Goal: Task Accomplishment & Management: Use online tool/utility

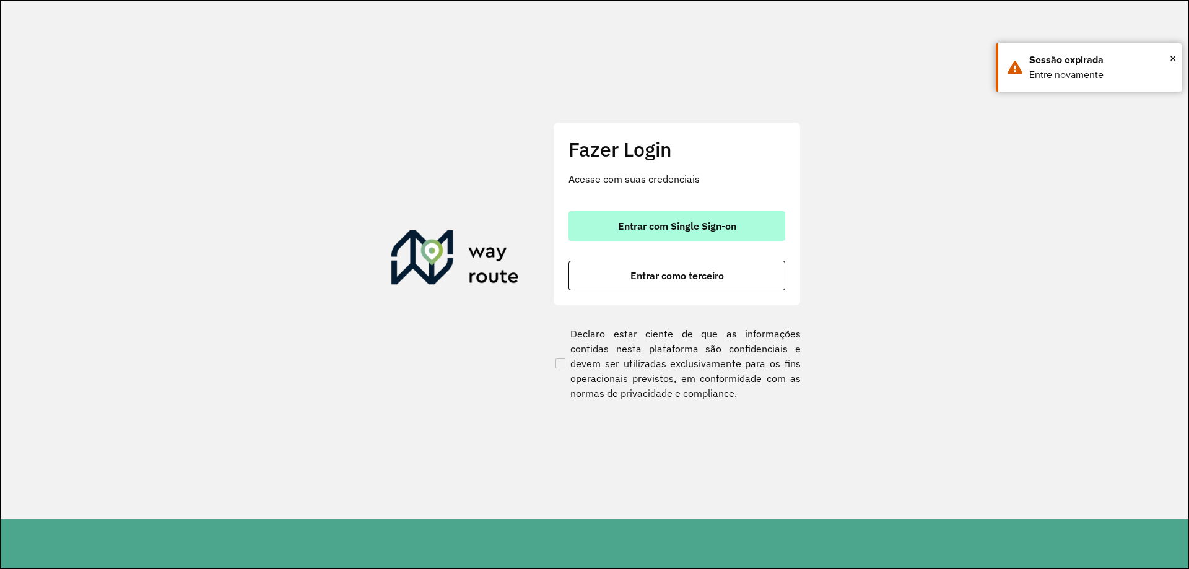
click at [697, 228] on span "Entrar com Single Sign-on" at bounding box center [677, 226] width 118 height 10
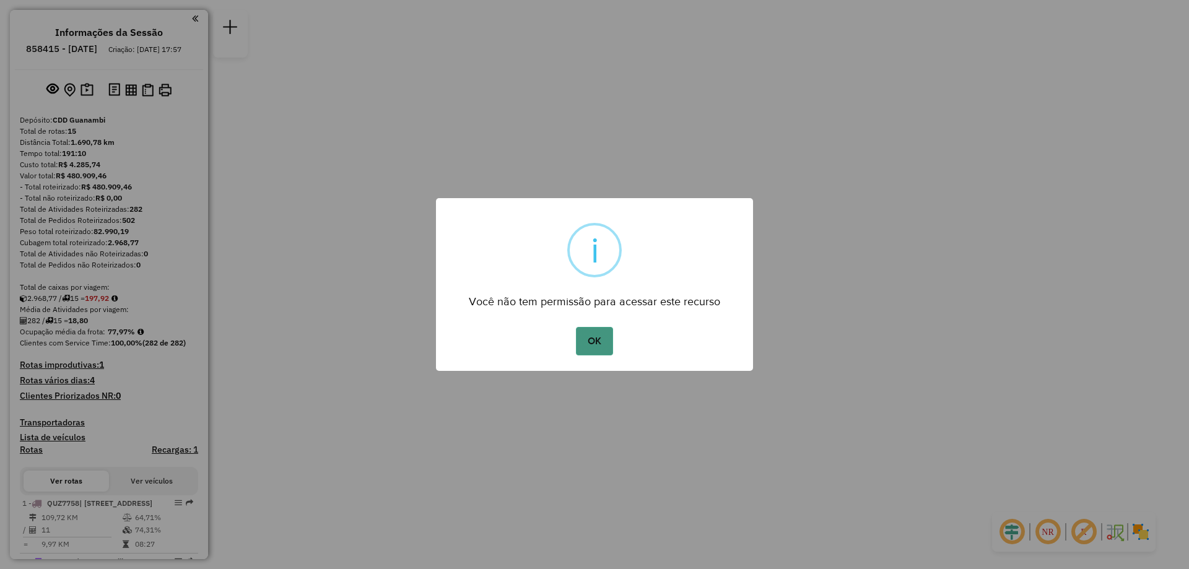
click at [606, 347] on button "OK" at bounding box center [594, 341] width 37 height 28
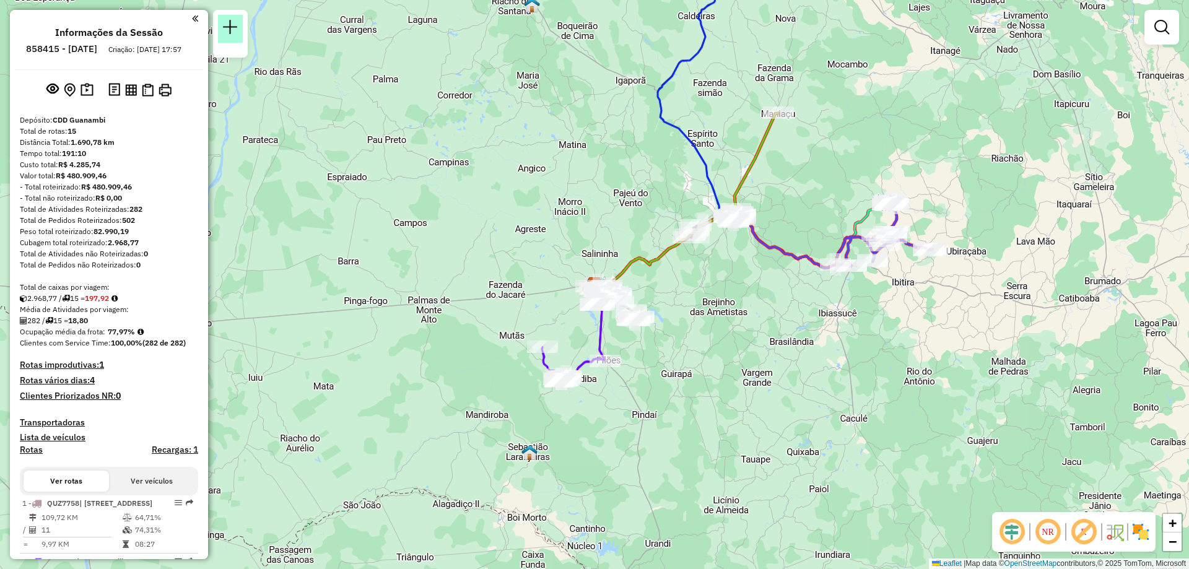
click at [238, 39] on link at bounding box center [230, 29] width 25 height 28
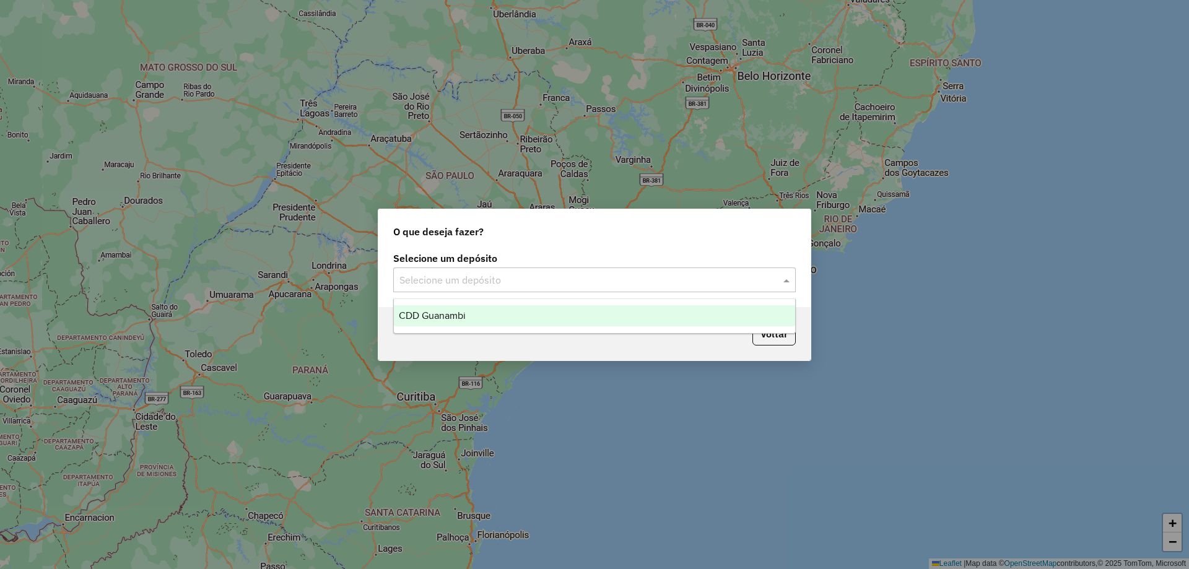
click at [654, 269] on div "Selecione um depósito" at bounding box center [594, 279] width 402 height 25
click at [465, 313] on span "CDD Guanambi" at bounding box center [432, 315] width 67 height 11
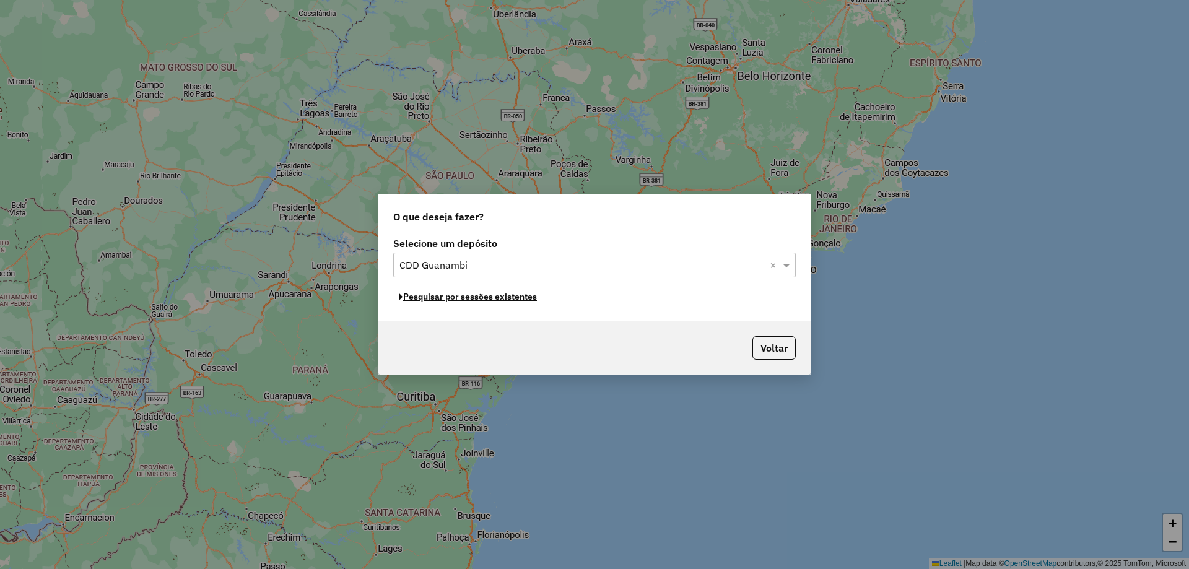
click at [505, 299] on button "Pesquisar por sessões existentes" at bounding box center [467, 296] width 149 height 19
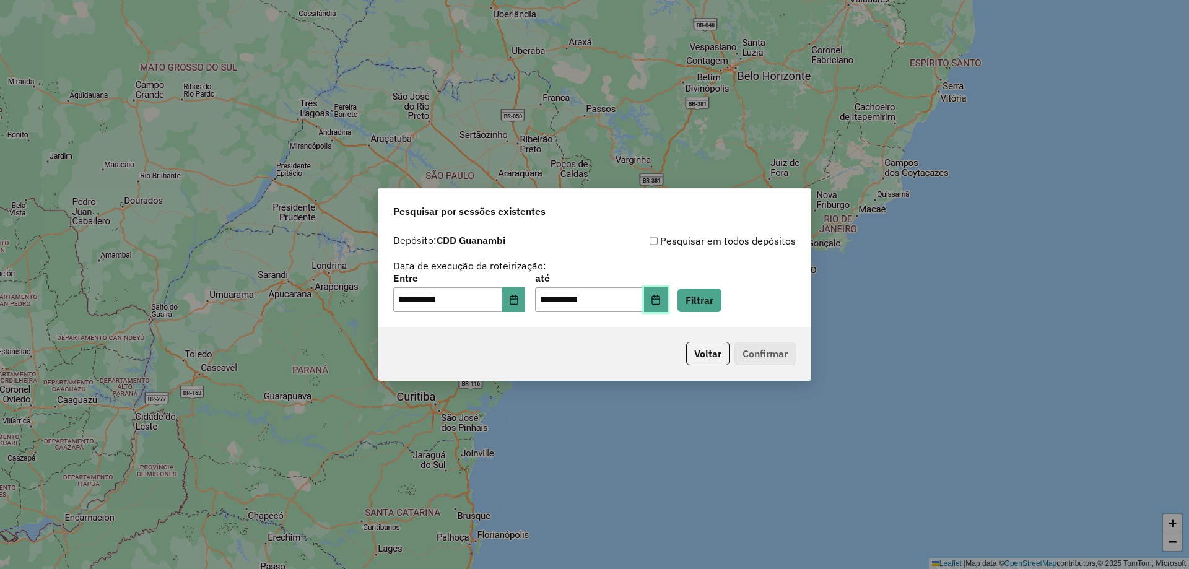
click at [667, 302] on button "Choose Date" at bounding box center [656, 299] width 24 height 25
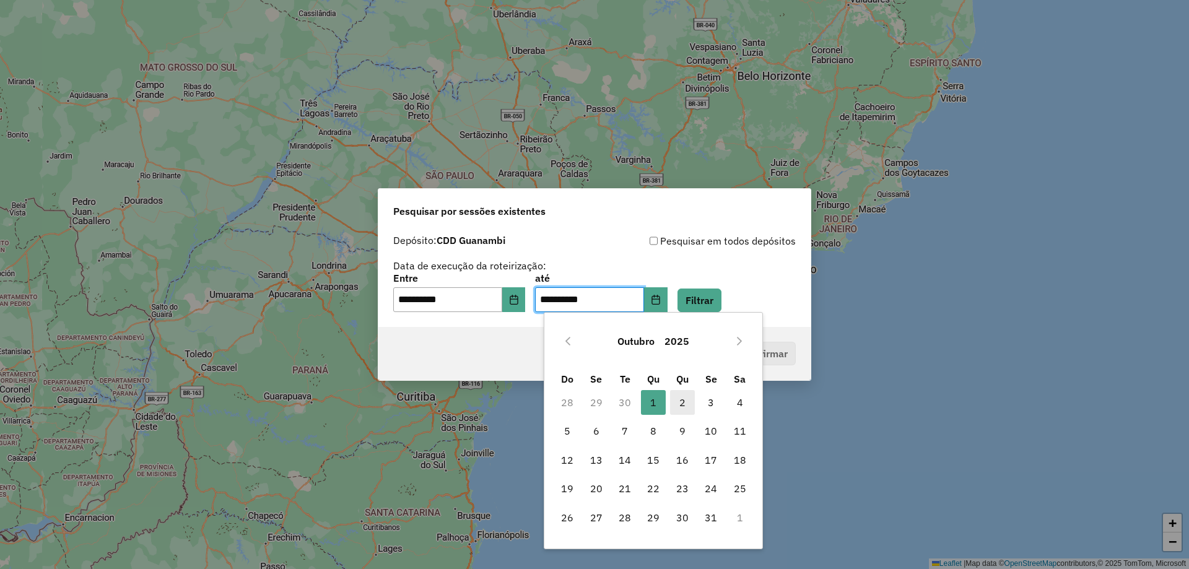
click at [683, 401] on span "2" at bounding box center [682, 402] width 25 height 25
type input "**********"
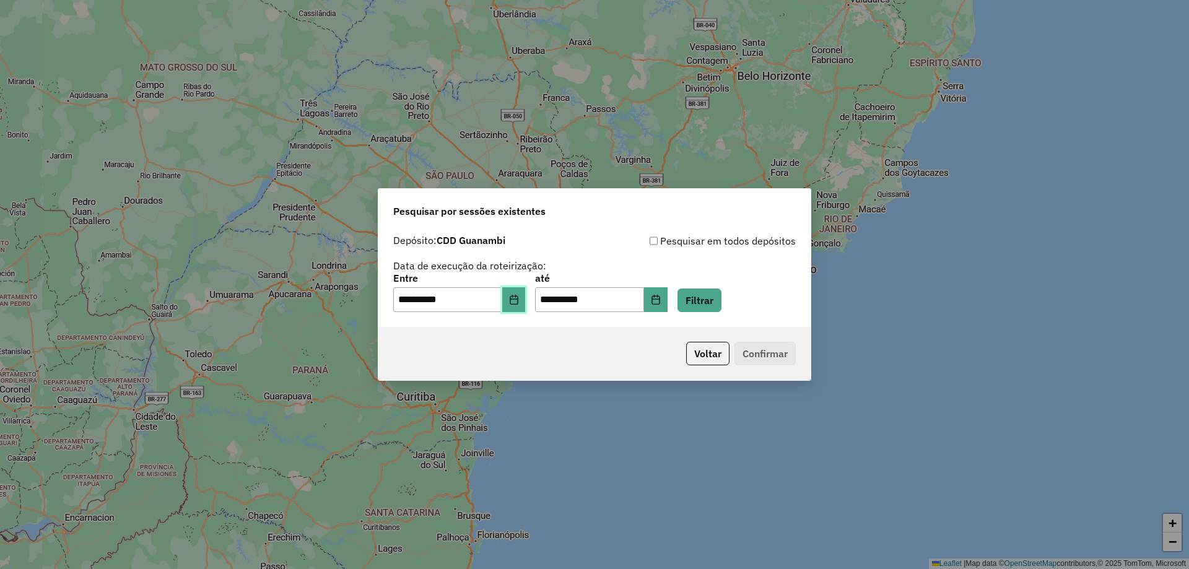
click at [519, 303] on icon "Choose Date" at bounding box center [514, 300] width 10 height 10
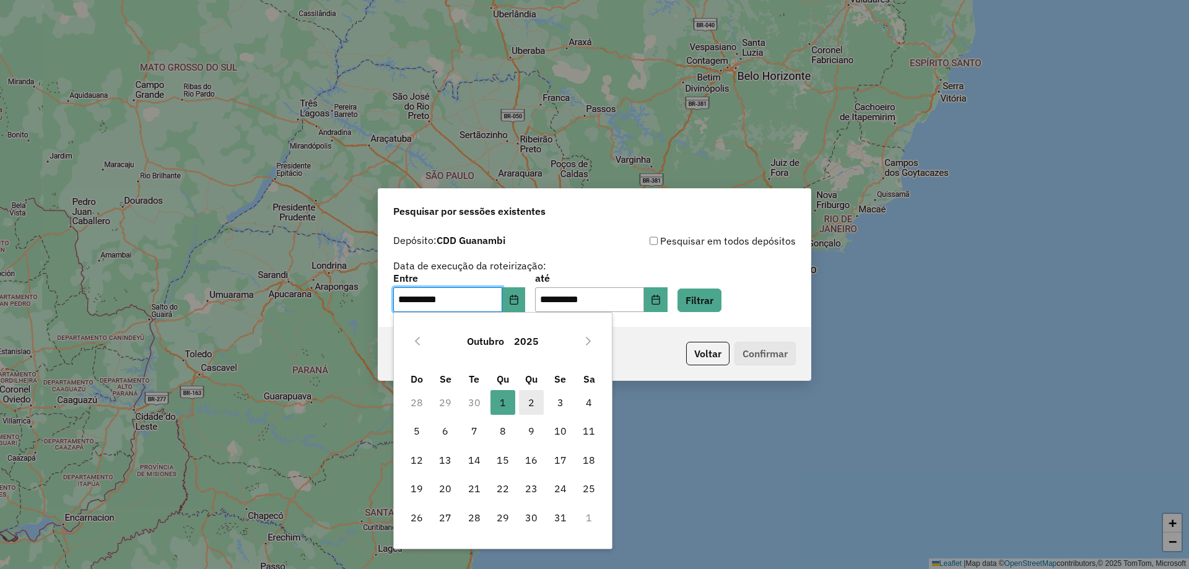
click at [524, 402] on span "2" at bounding box center [531, 402] width 25 height 25
type input "**********"
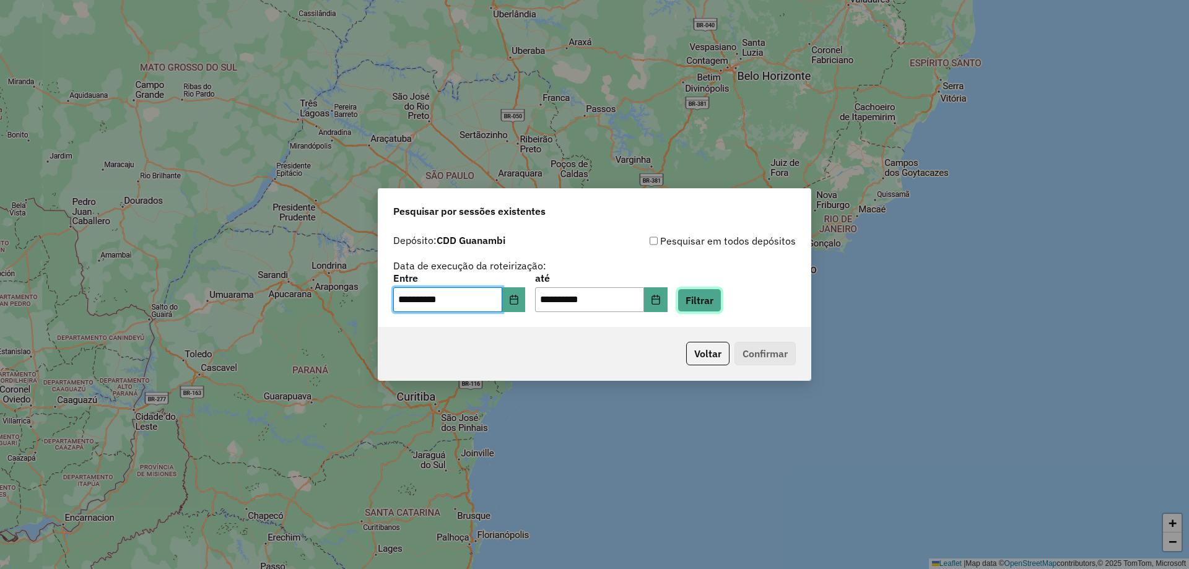
click at [721, 293] on button "Filtrar" at bounding box center [699, 301] width 44 height 24
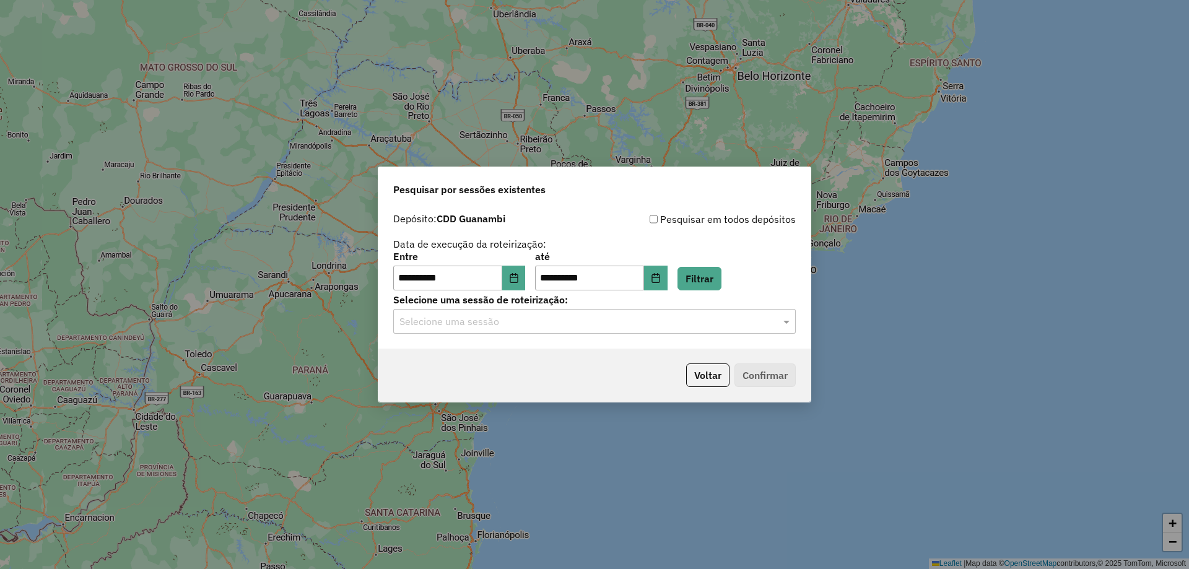
click at [540, 335] on div "**********" at bounding box center [594, 278] width 432 height 142
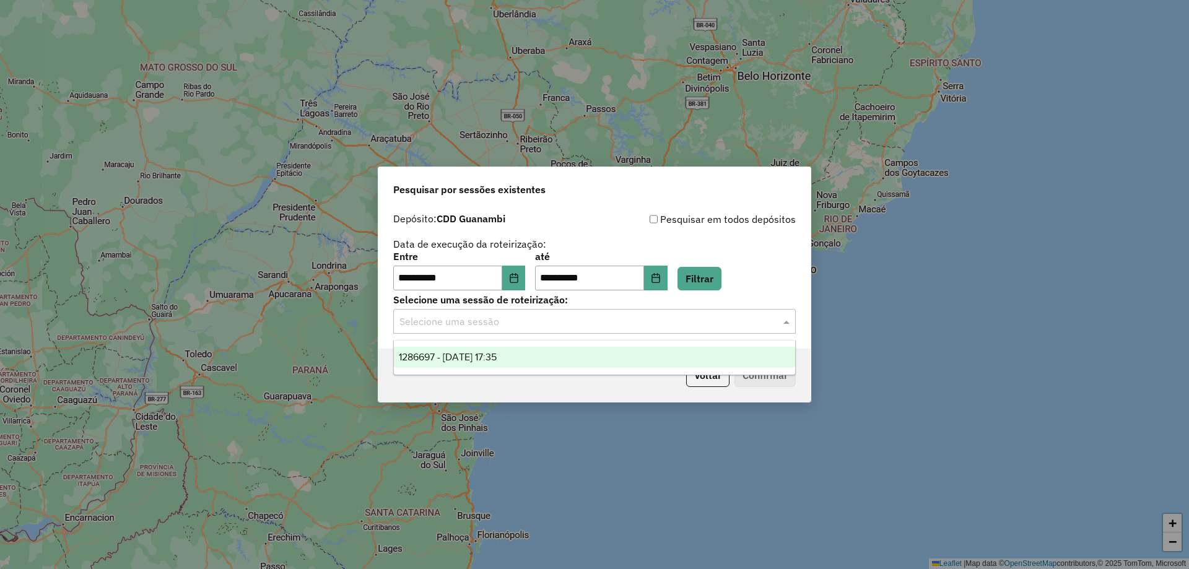
click at [541, 324] on input "text" at bounding box center [581, 322] width 365 height 15
click at [497, 352] on span "1286697 - 02/10/2025 17:35" at bounding box center [448, 357] width 98 height 11
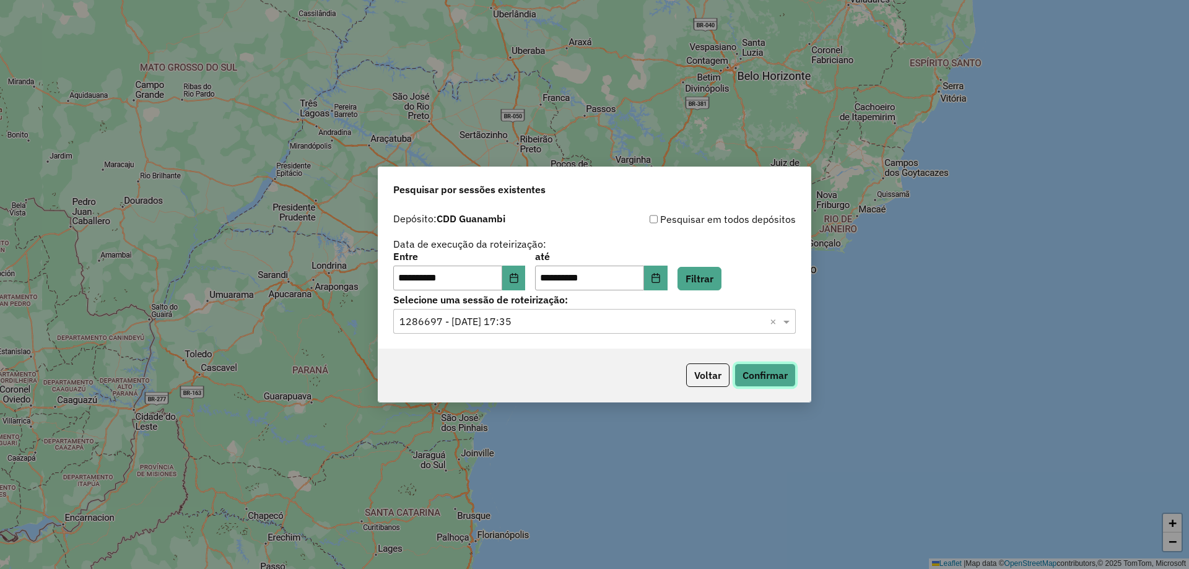
click at [771, 375] on button "Confirmar" at bounding box center [764, 375] width 61 height 24
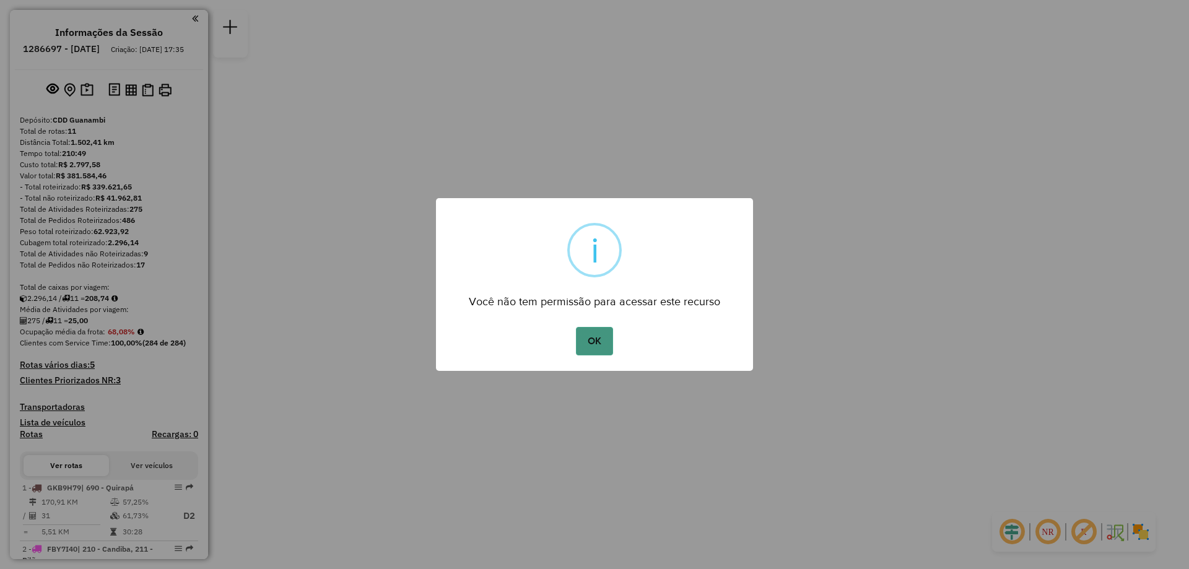
click at [605, 331] on button "OK" at bounding box center [594, 341] width 37 height 28
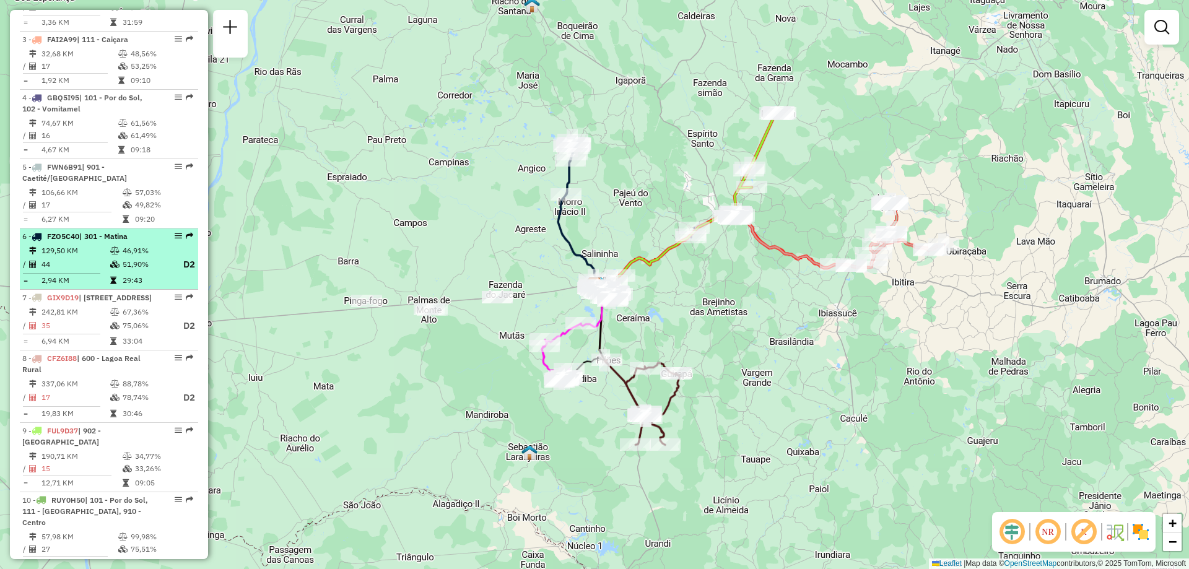
scroll to position [334, 0]
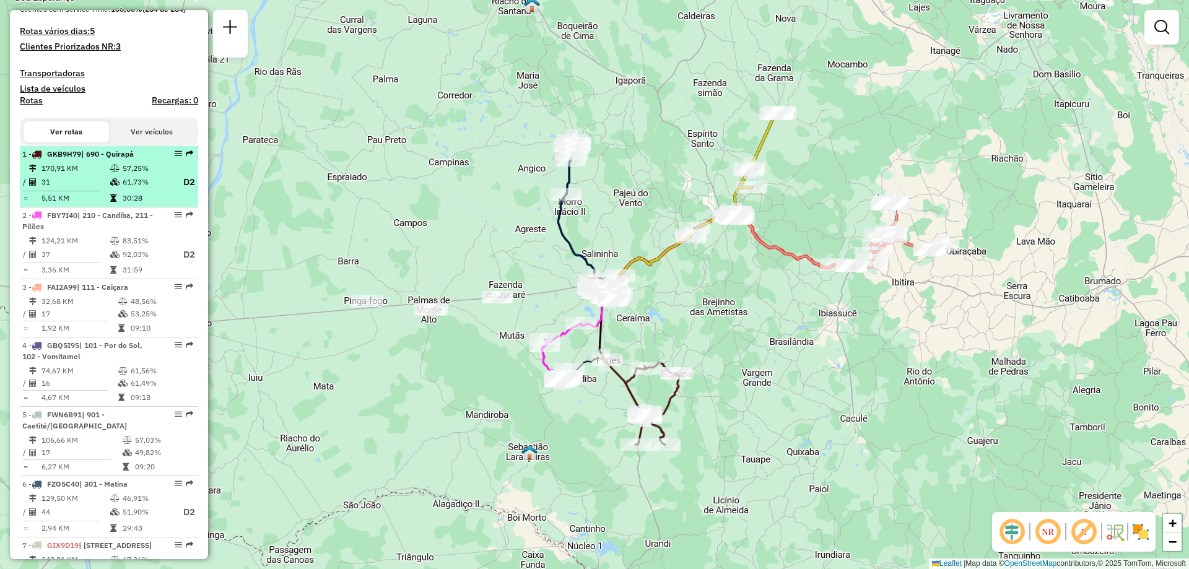
select select "**********"
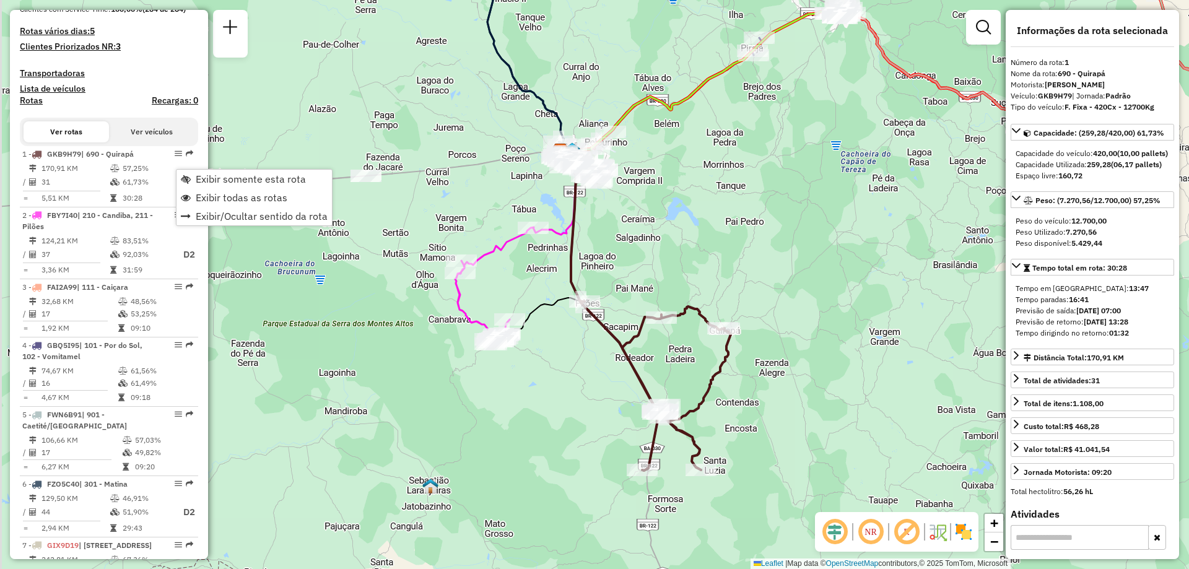
drag, startPoint x: 246, startPoint y: 305, endPoint x: 371, endPoint y: 369, distance: 140.1
click at [367, 370] on div "Janela de atendimento Grade de atendimento Capacidade Transportadoras Veículos …" at bounding box center [594, 284] width 1189 height 569
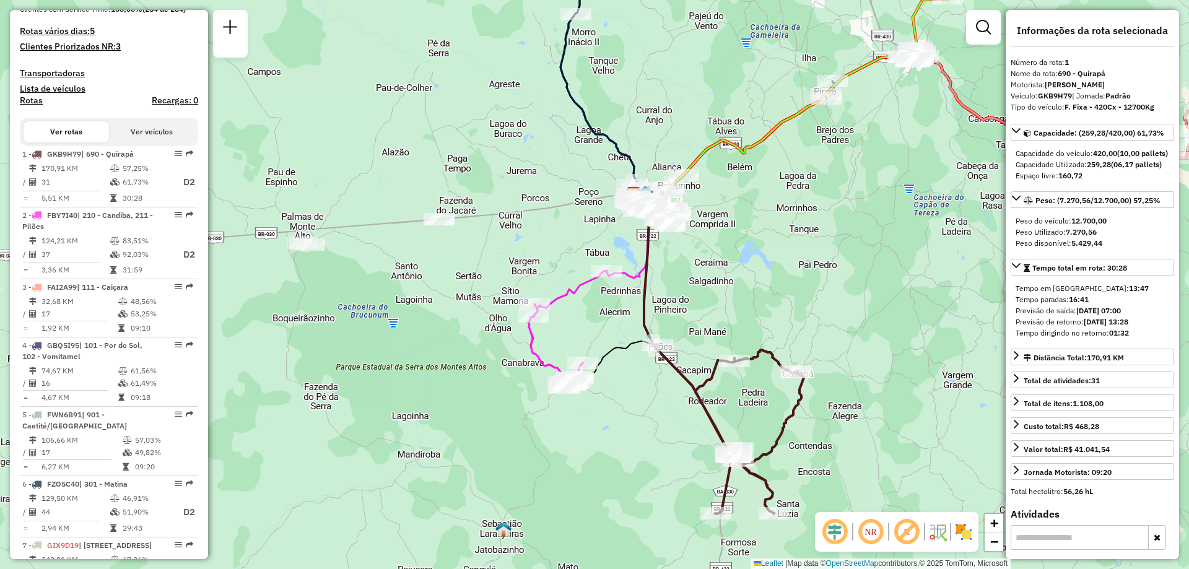
click at [461, 288] on div "Janela de atendimento Grade de atendimento Capacidade Transportadoras Veículos …" at bounding box center [594, 284] width 1189 height 569
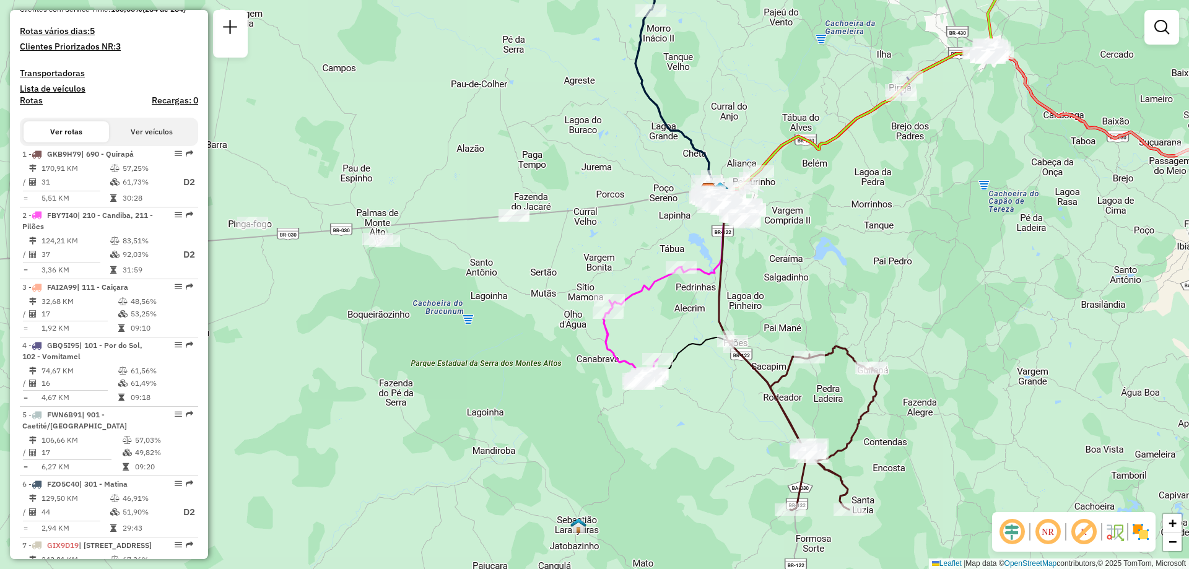
drag, startPoint x: 375, startPoint y: 260, endPoint x: 473, endPoint y: 253, distance: 98.1
click at [473, 253] on div "Janela de atendimento Grade de atendimento Capacidade Transportadoras Veículos …" at bounding box center [594, 284] width 1189 height 569
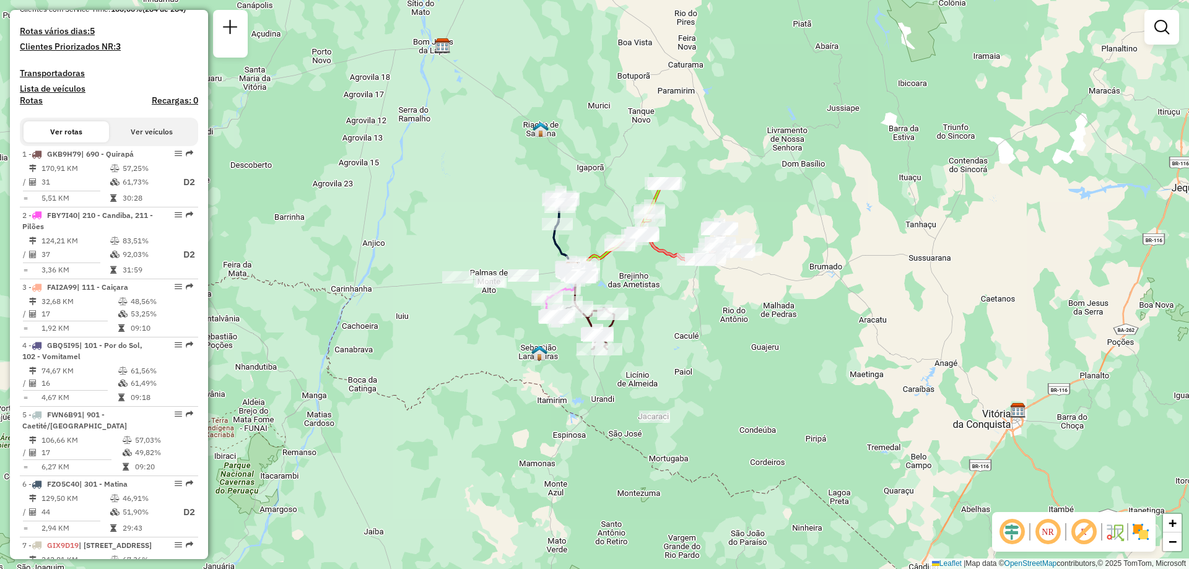
drag, startPoint x: 667, startPoint y: 327, endPoint x: 695, endPoint y: 356, distance: 40.7
click at [695, 356] on div "Janela de atendimento Grade de atendimento Capacidade Transportadoras Veículos …" at bounding box center [594, 284] width 1189 height 569
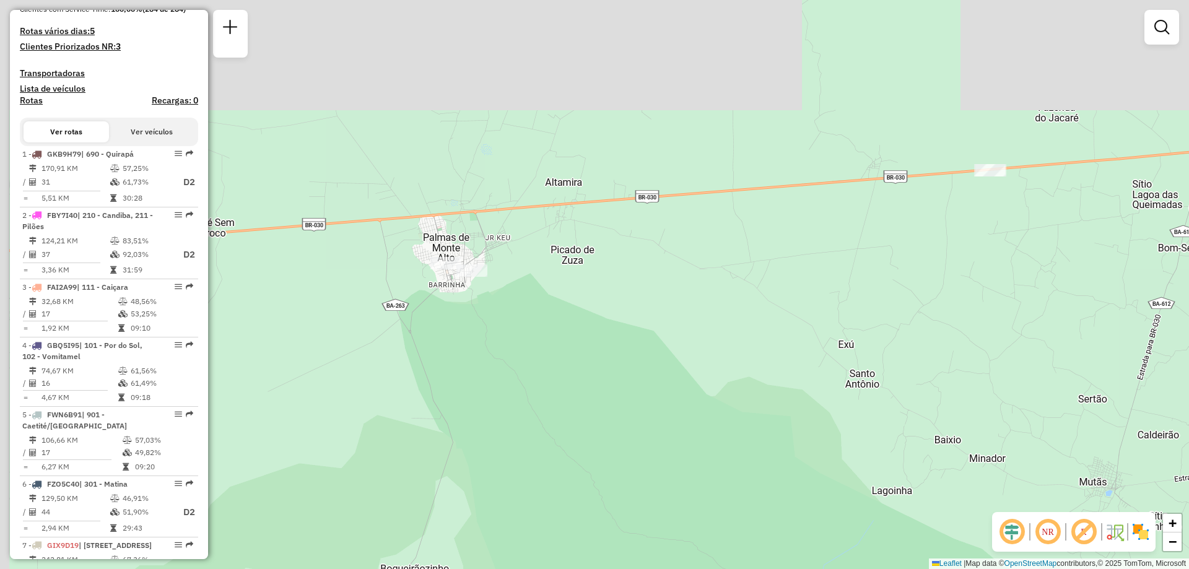
drag, startPoint x: 491, startPoint y: 292, endPoint x: 618, endPoint y: 498, distance: 242.1
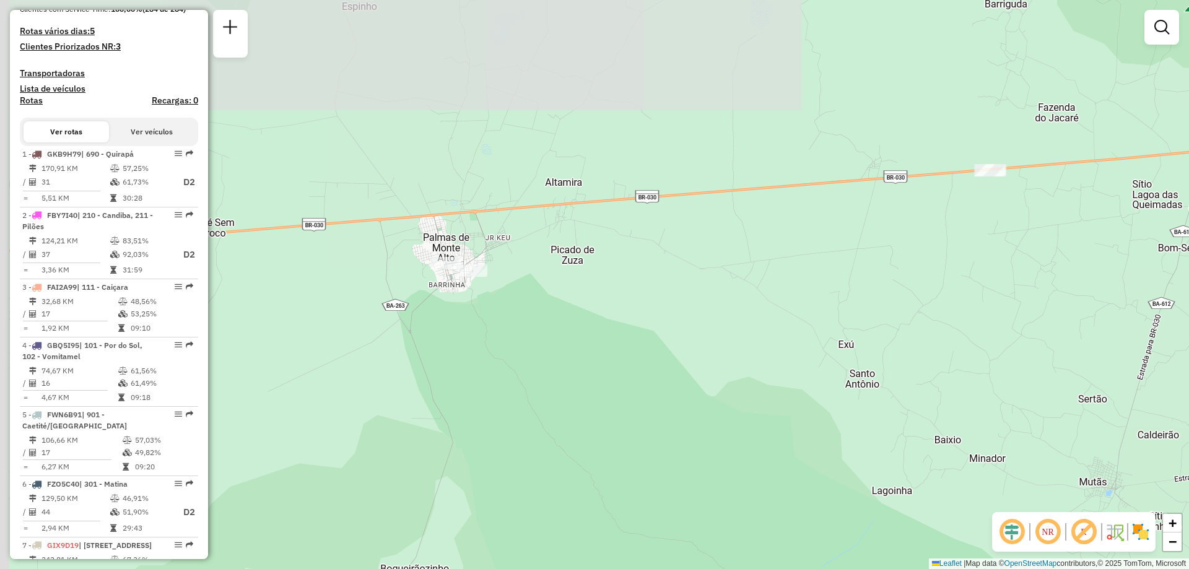
click at [618, 498] on div "Janela de atendimento Grade de atendimento Capacidade Transportadoras Veículos …" at bounding box center [594, 284] width 1189 height 569
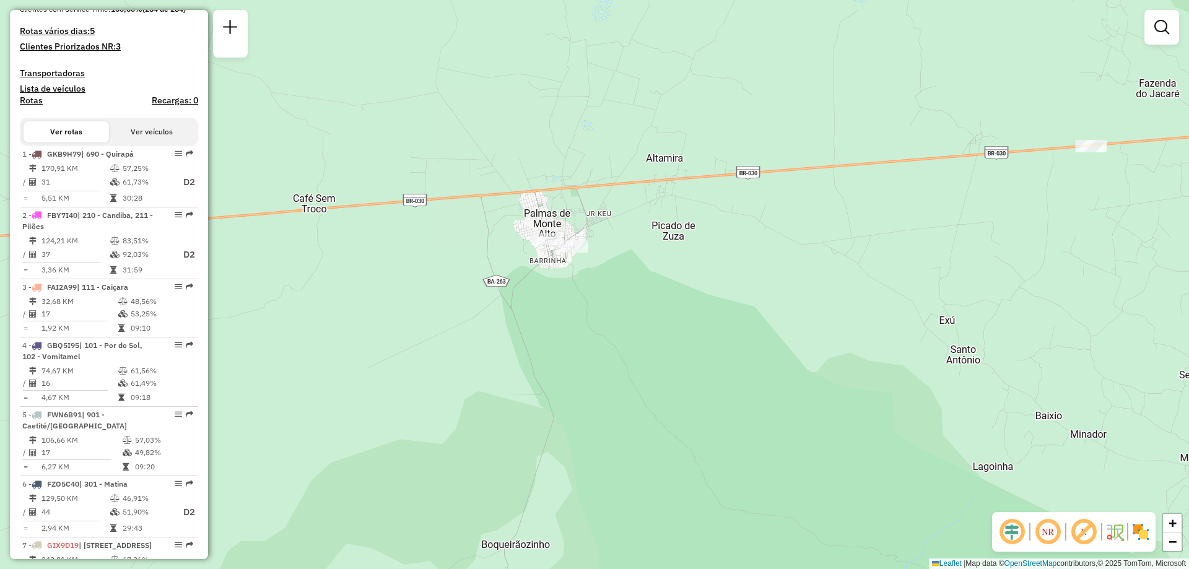
drag, startPoint x: 549, startPoint y: 355, endPoint x: 649, endPoint y: 331, distance: 103.8
click at [649, 331] on div "Janela de atendimento Grade de atendimento Capacidade Transportadoras Veículos …" at bounding box center [594, 284] width 1189 height 569
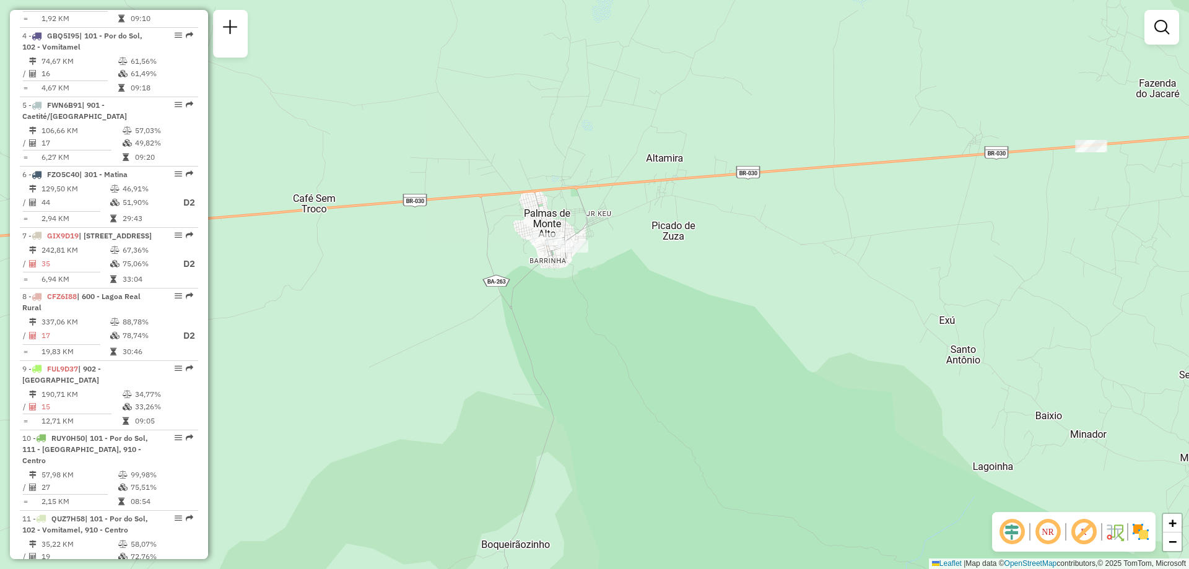
scroll to position [891, 0]
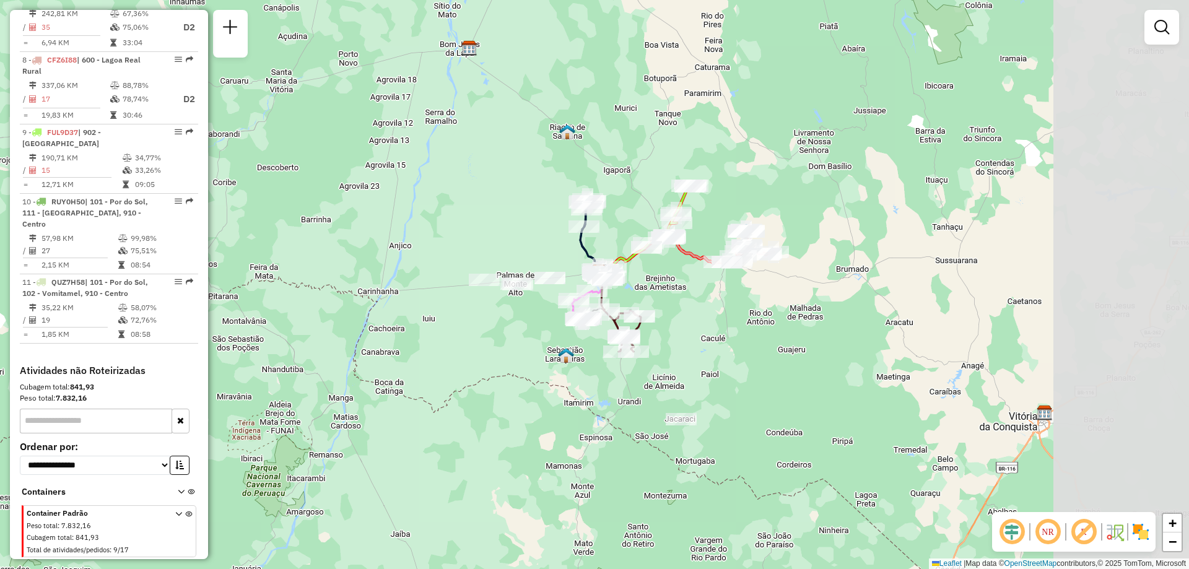
drag, startPoint x: 860, startPoint y: 280, endPoint x: 604, endPoint y: 261, distance: 257.1
click at [604, 261] on div "Rota 8 - Placa CFZ6I88 40707843 - BELLU S MOTEL Janela de atendimento Grade de …" at bounding box center [594, 284] width 1189 height 569
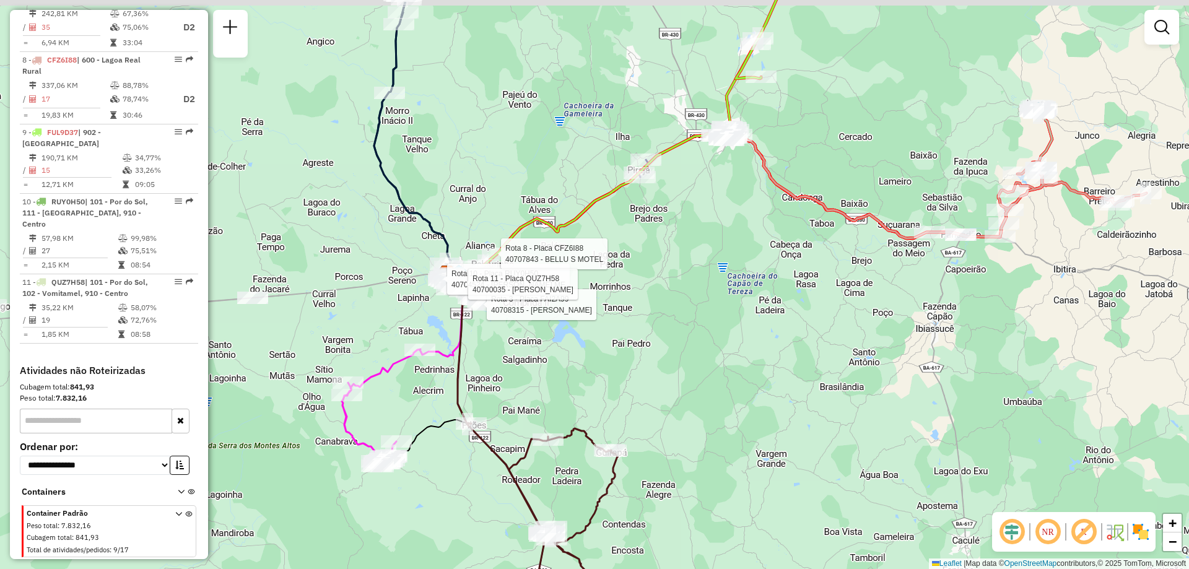
drag, startPoint x: 719, startPoint y: 300, endPoint x: 718, endPoint y: 313, distance: 13.1
click at [718, 313] on div "Rota 3 - Placa FAI2A99 40708315 - [PERSON_NAME] BRITO Rota 10 - Placa RUY0H50 4…" at bounding box center [594, 284] width 1189 height 569
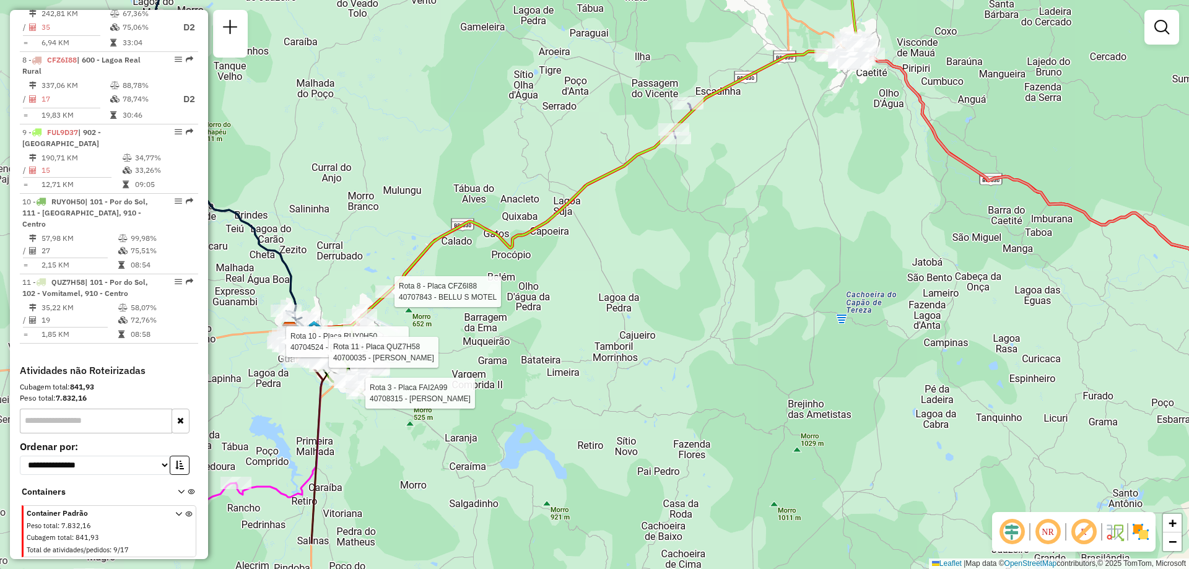
drag, startPoint x: 615, startPoint y: 282, endPoint x: 758, endPoint y: 188, distance: 170.4
click at [758, 188] on div "Rota 3 - Placa FAI2A99 40708315 - [PERSON_NAME] BRITO Rota 10 - Placa RUY0H50 4…" at bounding box center [594, 284] width 1189 height 569
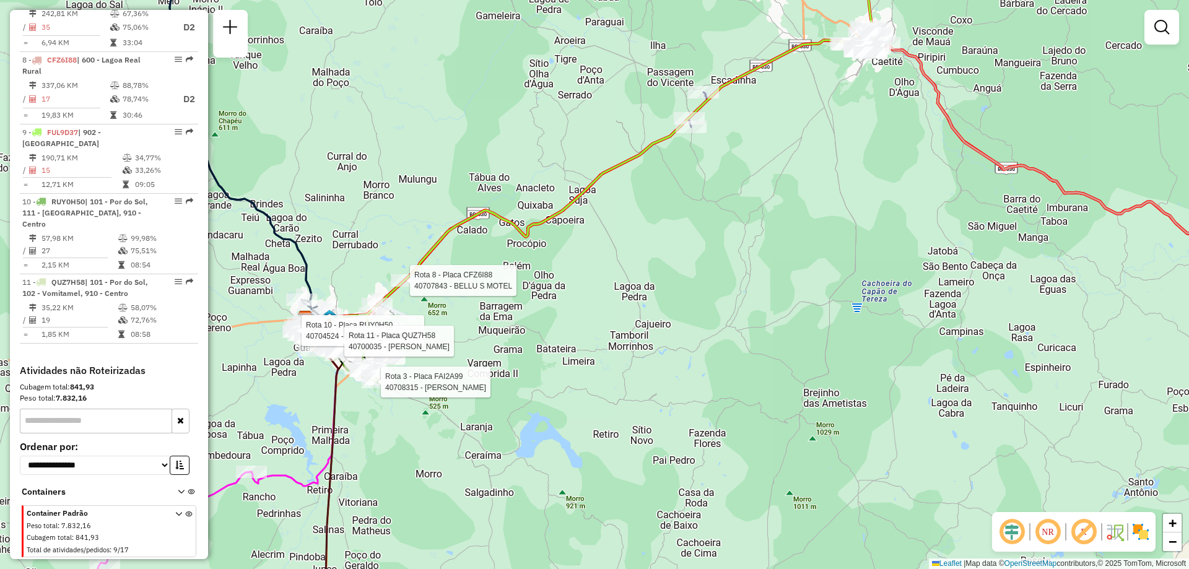
click at [713, 274] on div "Rota 3 - Placa FAI2A99 40708315 - [PERSON_NAME] BRITO Rota 10 - Placa RUY0H50 4…" at bounding box center [594, 284] width 1189 height 569
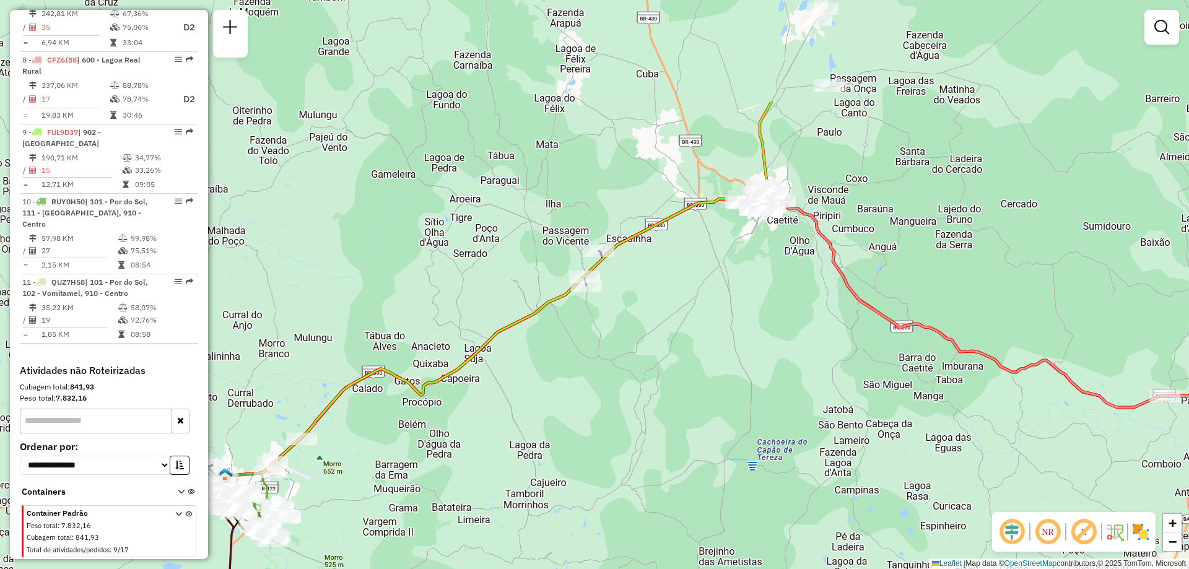
drag, startPoint x: 604, startPoint y: 439, endPoint x: 502, endPoint y: 552, distance: 152.1
click at [502, 554] on div "Janela de atendimento Grade de atendimento Capacidade Transportadoras Veículos …" at bounding box center [594, 284] width 1189 height 569
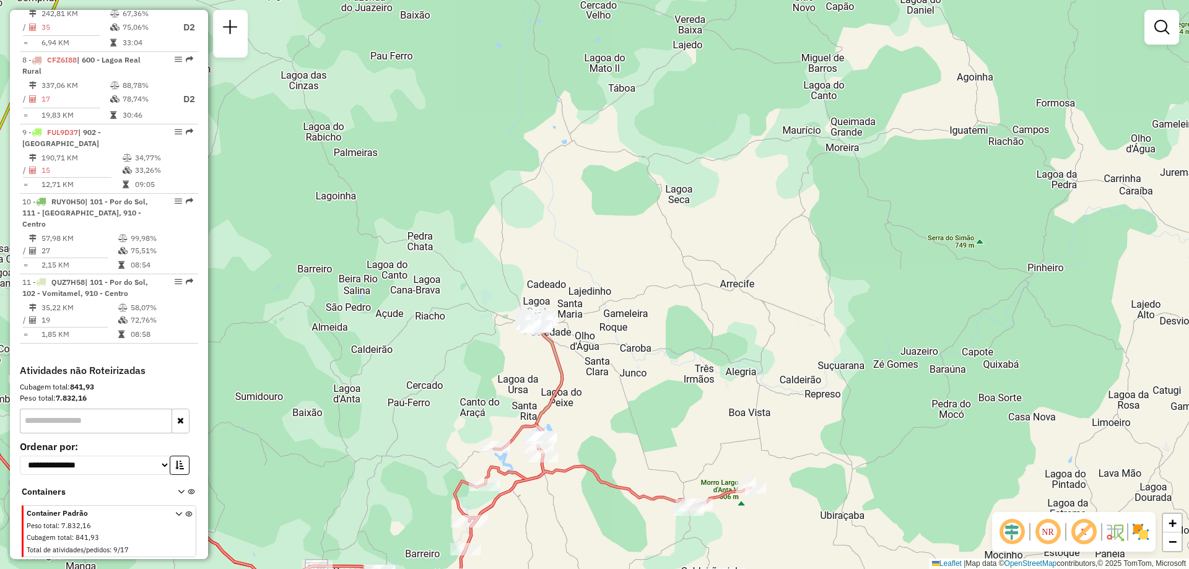
drag, startPoint x: 599, startPoint y: 395, endPoint x: 708, endPoint y: 347, distance: 118.6
click at [707, 348] on div "Janela de atendimento Grade de atendimento Capacidade Transportadoras Veículos …" at bounding box center [594, 284] width 1189 height 569
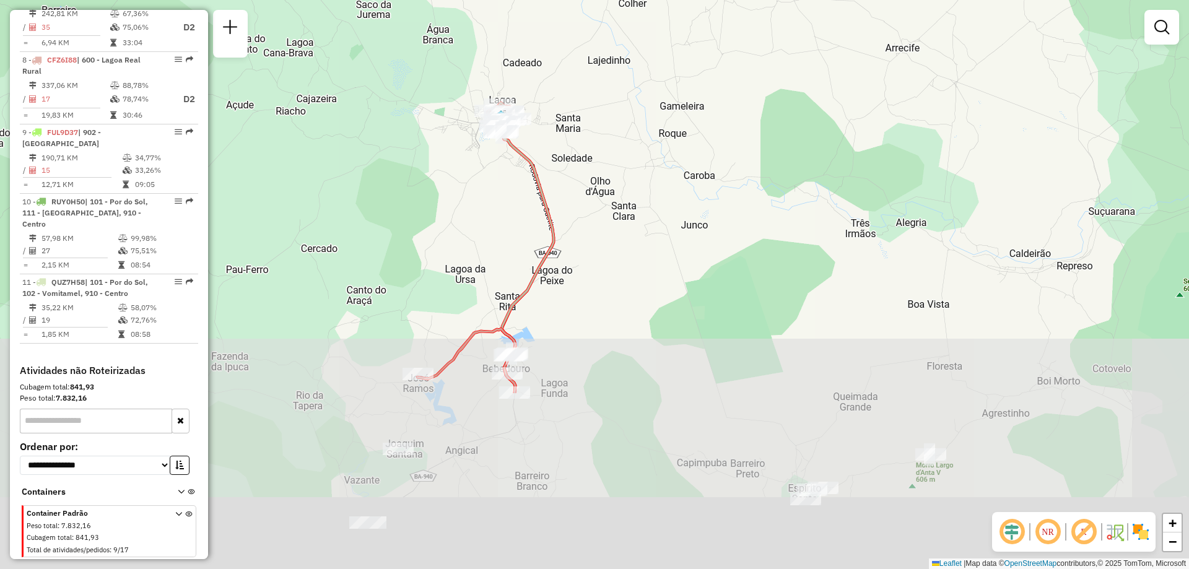
drag, startPoint x: 430, startPoint y: 435, endPoint x: 439, endPoint y: 181, distance: 253.4
click at [439, 181] on div "Janela de atendimento Grade de atendimento Capacidade Transportadoras Veículos …" at bounding box center [594, 284] width 1189 height 569
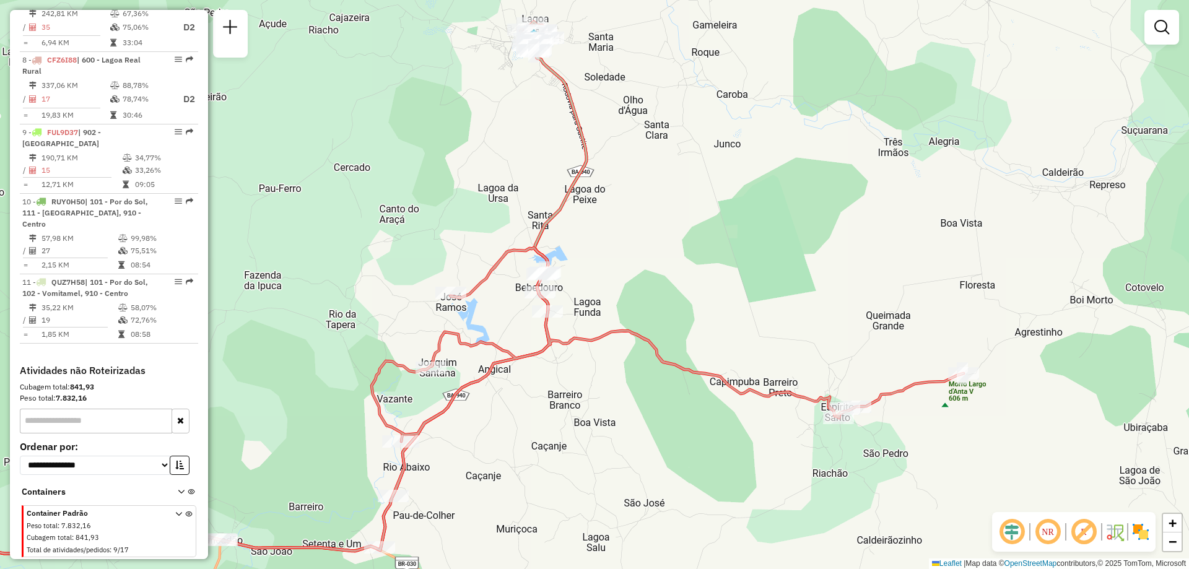
drag, startPoint x: 514, startPoint y: 511, endPoint x: 545, endPoint y: 451, distance: 67.6
click at [545, 451] on div "Janela de atendimento Grade de atendimento Capacidade Transportadoras Veículos …" at bounding box center [594, 284] width 1189 height 569
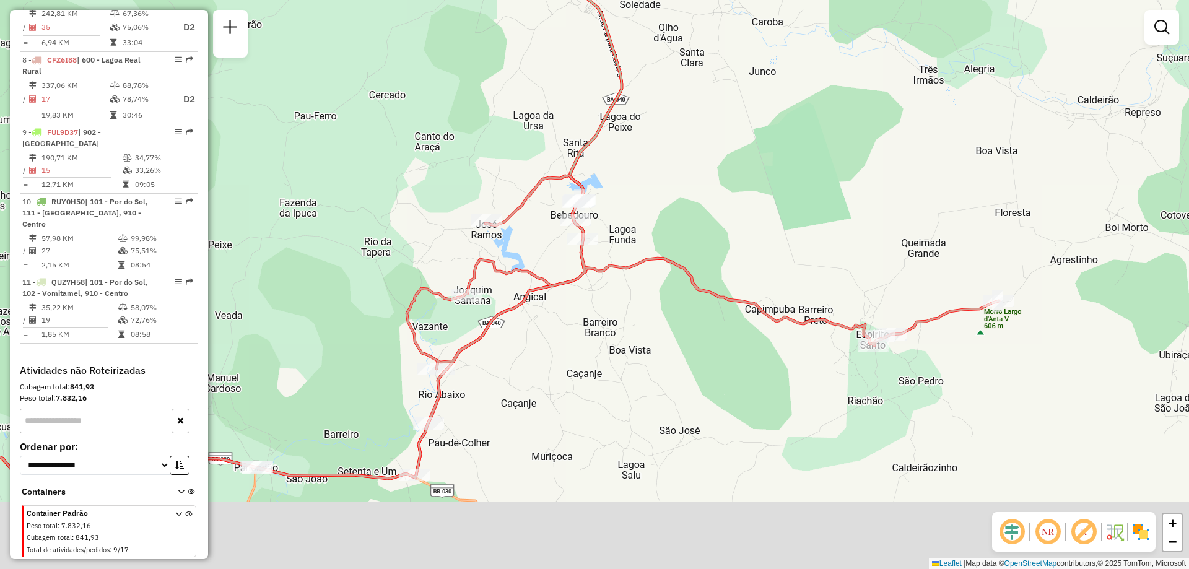
drag, startPoint x: 660, startPoint y: 471, endPoint x: 681, endPoint y: 427, distance: 49.3
click at [680, 427] on div "Janela de atendimento Grade de atendimento Capacidade Transportadoras Veículos …" at bounding box center [594, 284] width 1189 height 569
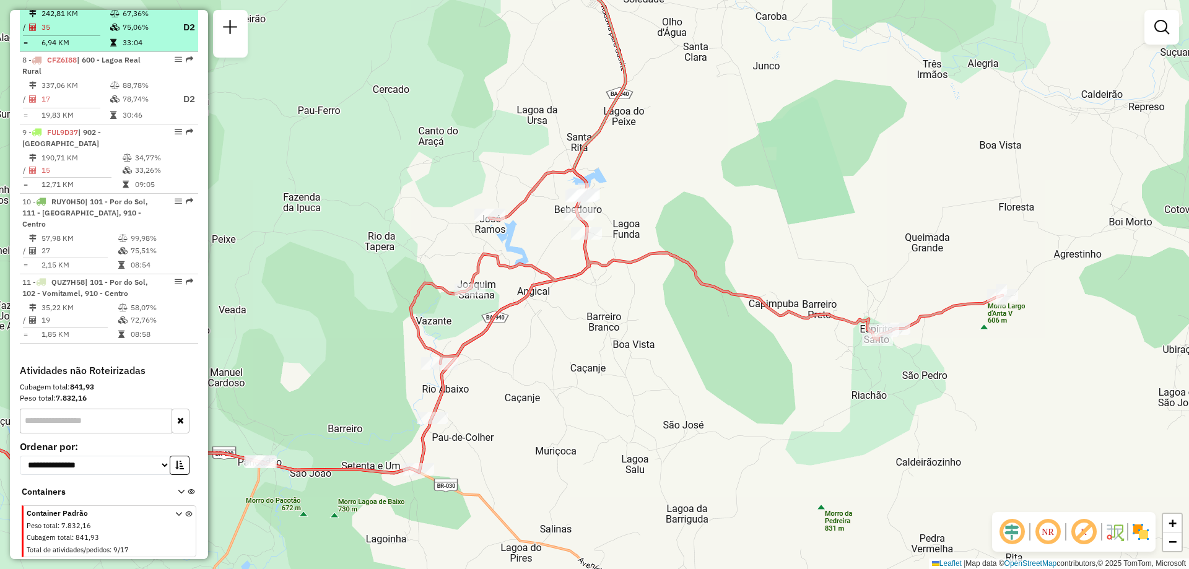
scroll to position [643, 0]
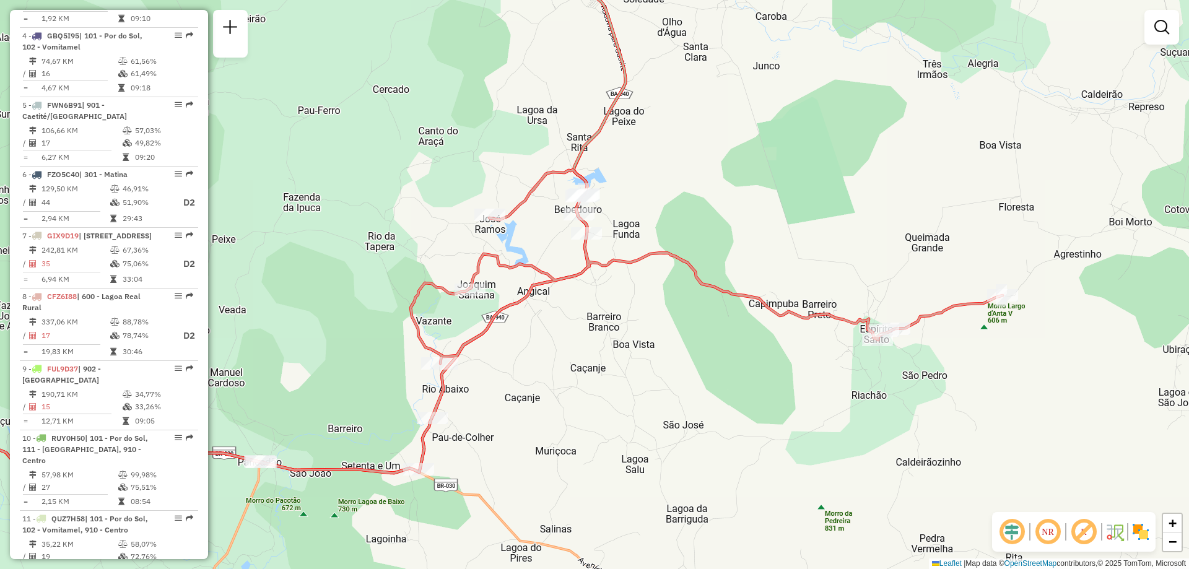
drag, startPoint x: 166, startPoint y: 243, endPoint x: 256, endPoint y: 193, distance: 103.7
click at [256, 193] on div "Janela de atendimento Grade de atendimento Capacidade Transportadoras Veículos …" at bounding box center [594, 284] width 1189 height 569
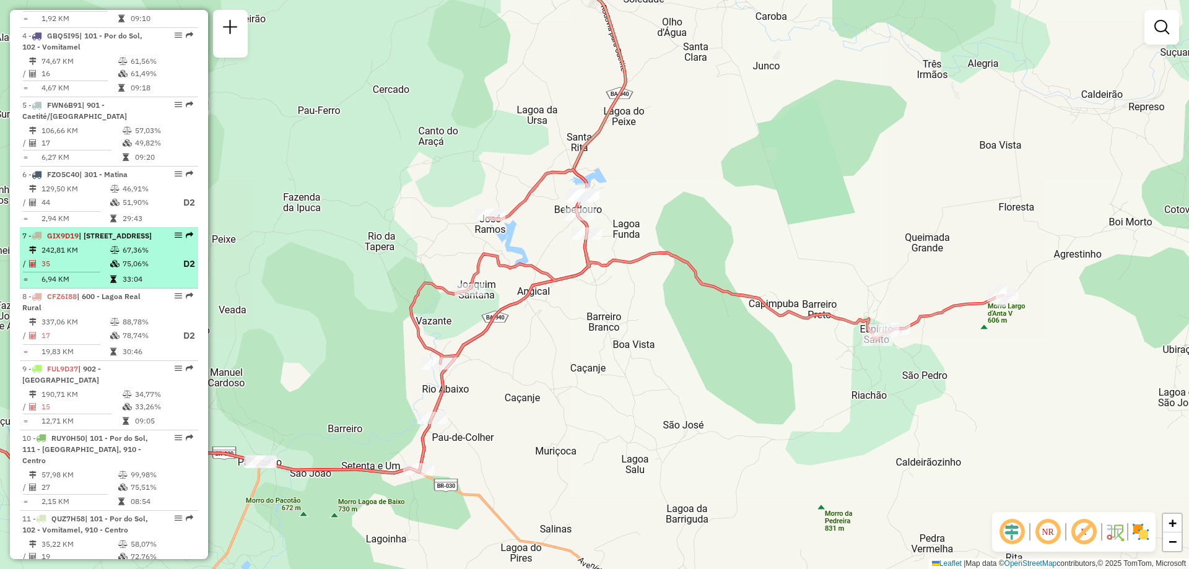
select select "**********"
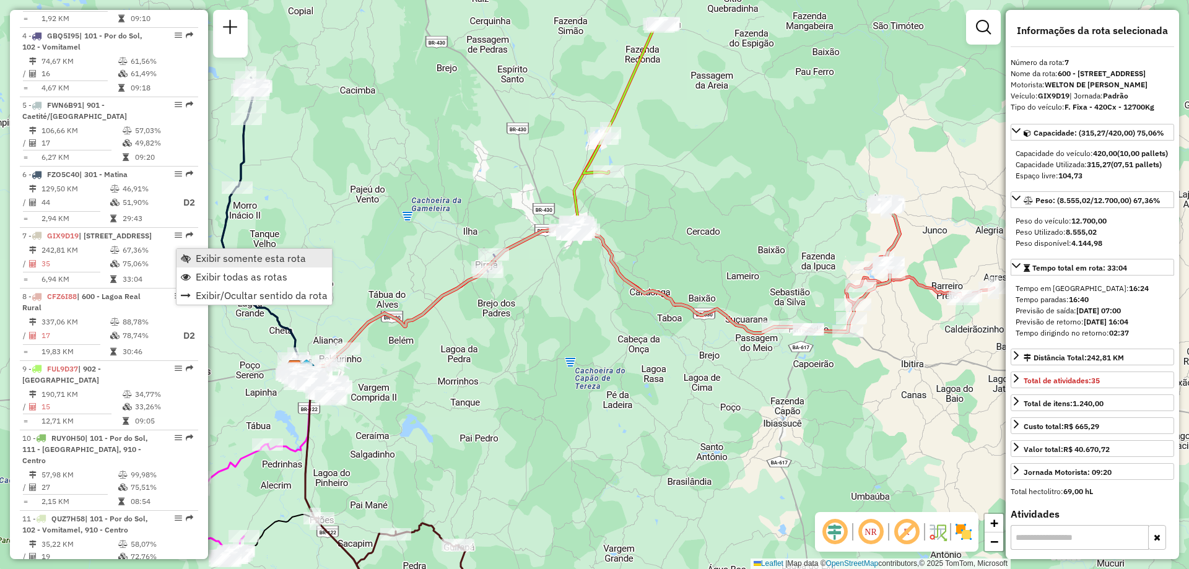
click at [249, 262] on span "Exibir somente esta rota" at bounding box center [251, 258] width 110 height 10
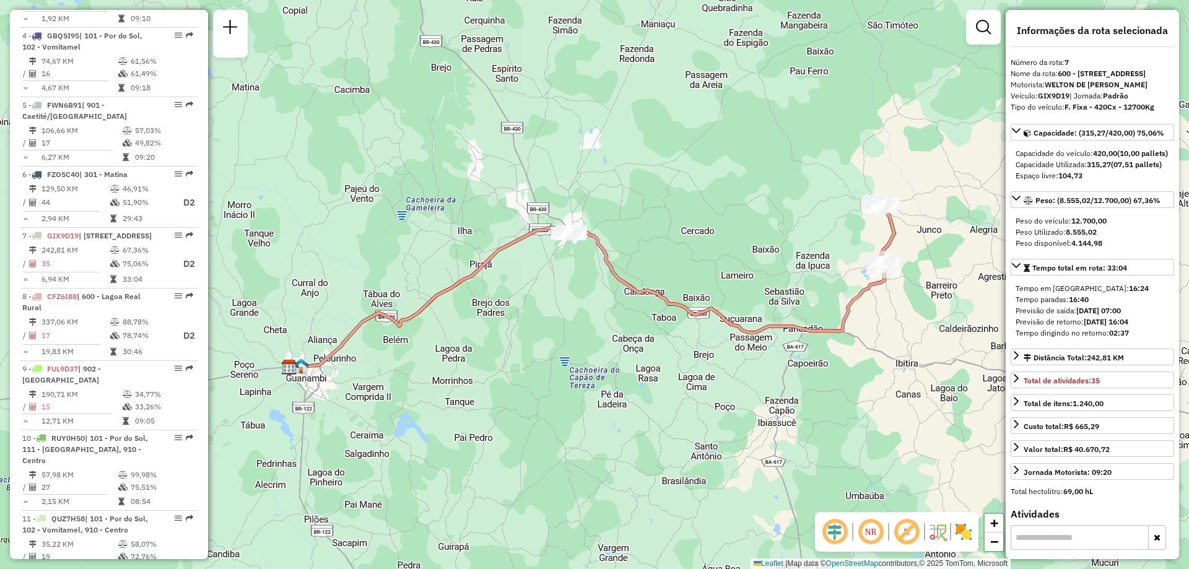
drag, startPoint x: 654, startPoint y: 216, endPoint x: 550, endPoint y: 222, distance: 103.6
click at [556, 222] on div "Janela de atendimento Grade de atendimento Capacidade Transportadoras Veículos …" at bounding box center [594, 284] width 1189 height 569
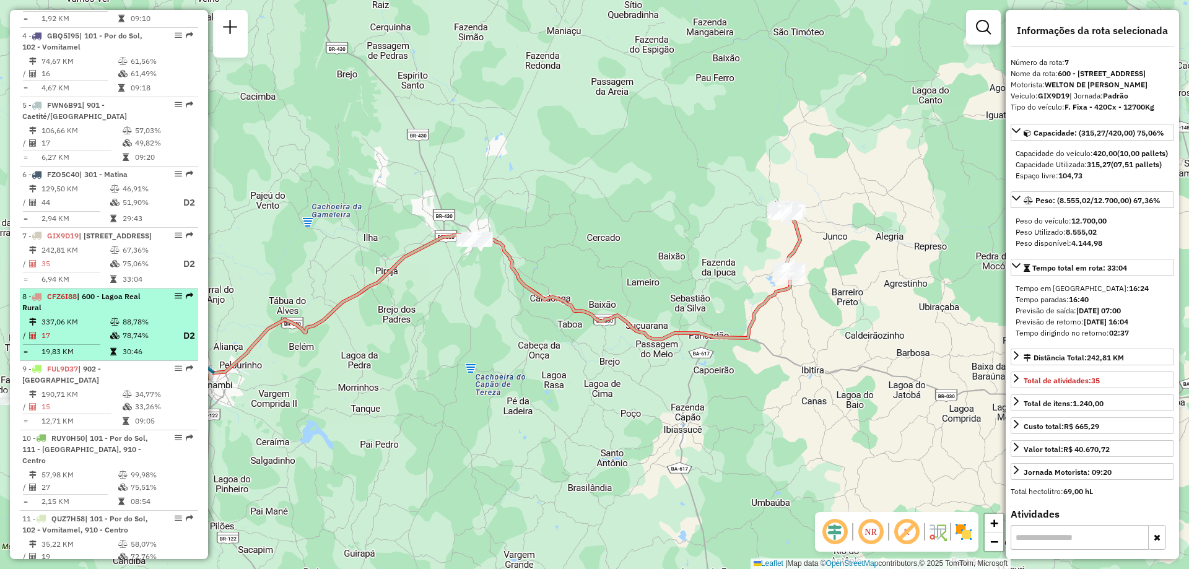
click at [129, 328] on td "88,78%" at bounding box center [147, 322] width 50 height 12
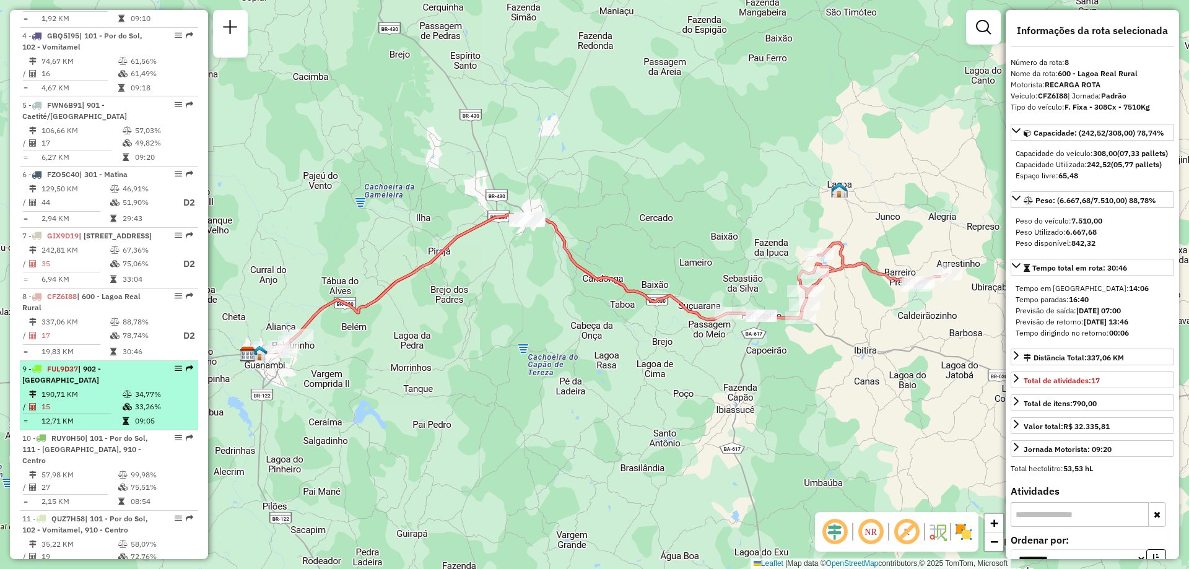
click at [127, 413] on td at bounding box center [128, 407] width 12 height 12
